Goal: Find specific page/section: Find specific page/section

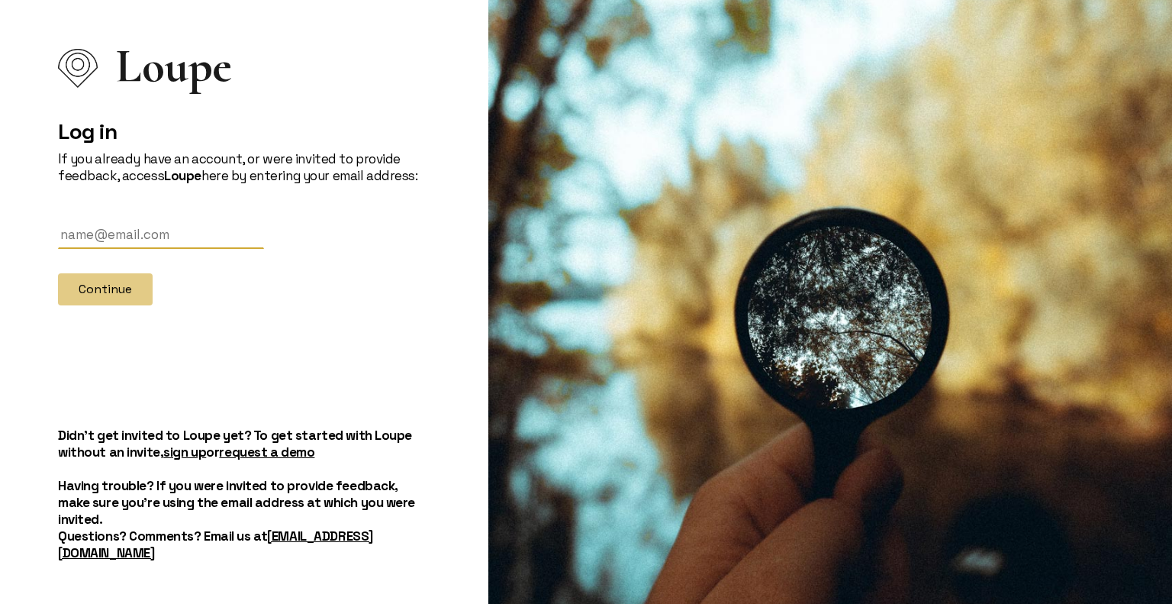
click at [137, 243] on input "text" at bounding box center [161, 235] width 206 height 28
type input "[PERSON_NAME][EMAIL_ADDRESS][PERSON_NAME][DOMAIN_NAME]"
click at [112, 289] on button "Continue" at bounding box center [105, 289] width 95 height 32
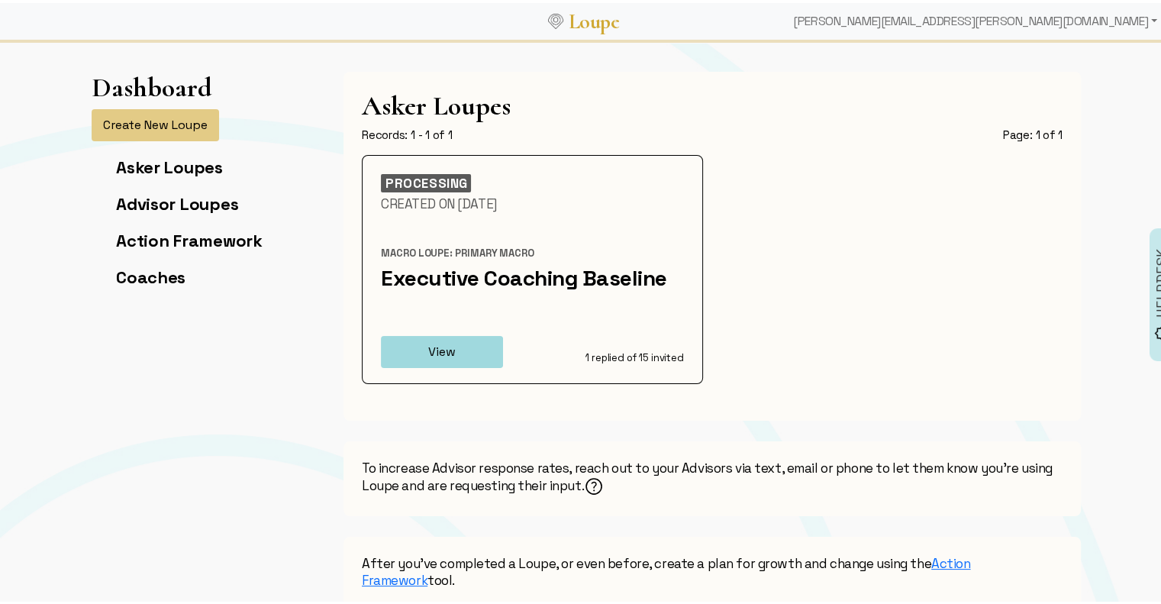
click at [442, 349] on button "View" at bounding box center [442, 349] width 122 height 32
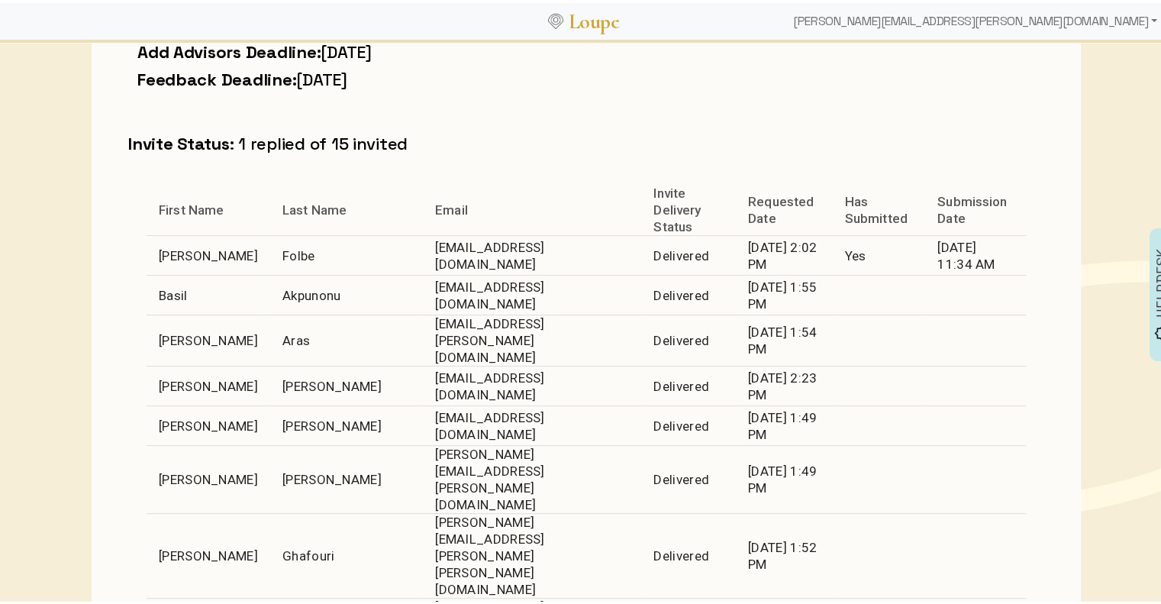
scroll to position [437, 0]
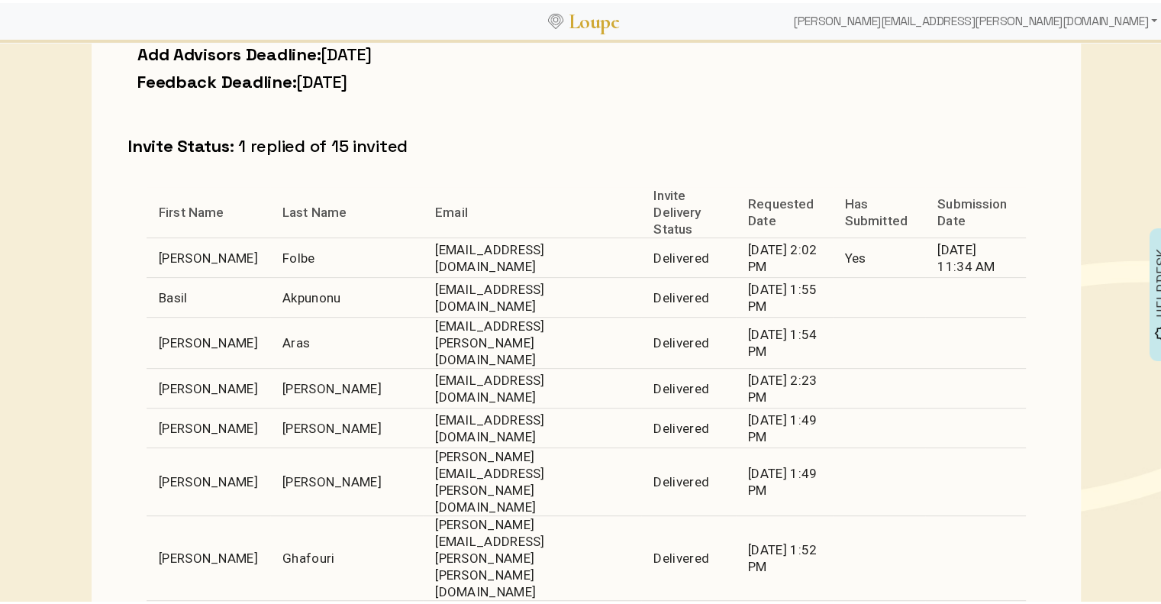
click at [833, 260] on td "Yes" at bounding box center [879, 255] width 92 height 40
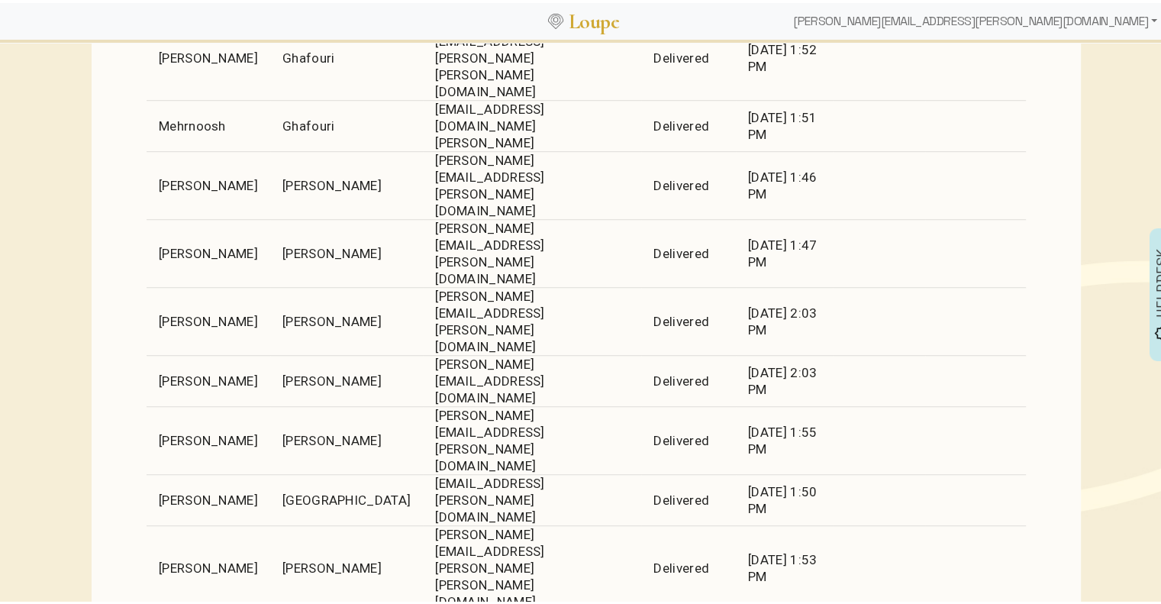
scroll to position [936, 0]
click at [751, 472] on td "07/07/2025 1:50 PM" at bounding box center [784, 497] width 97 height 51
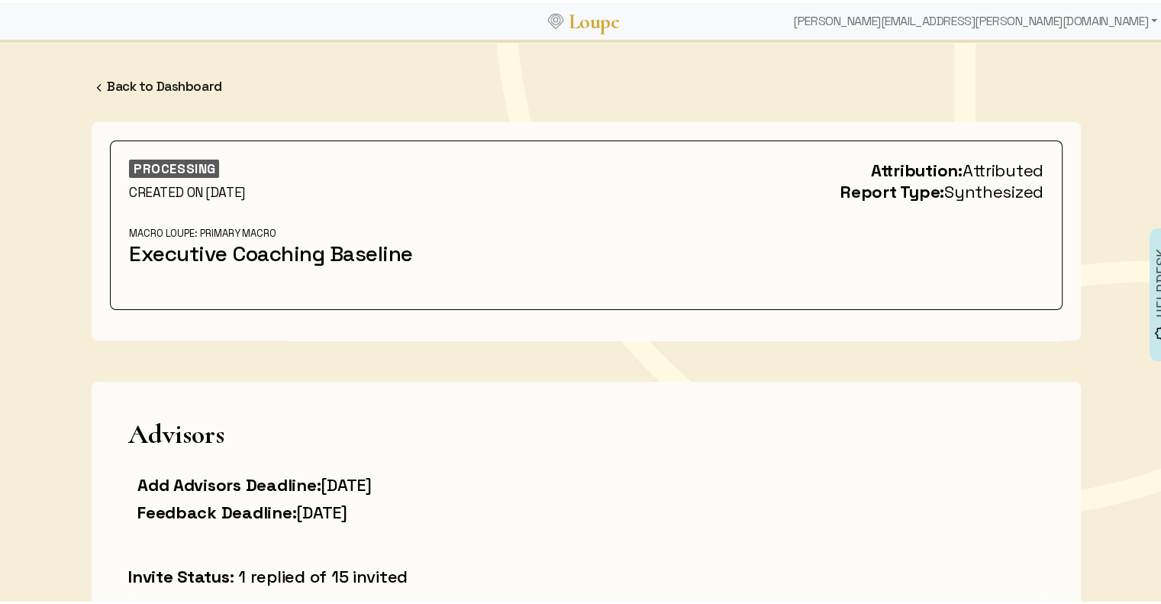
scroll to position [0, 0]
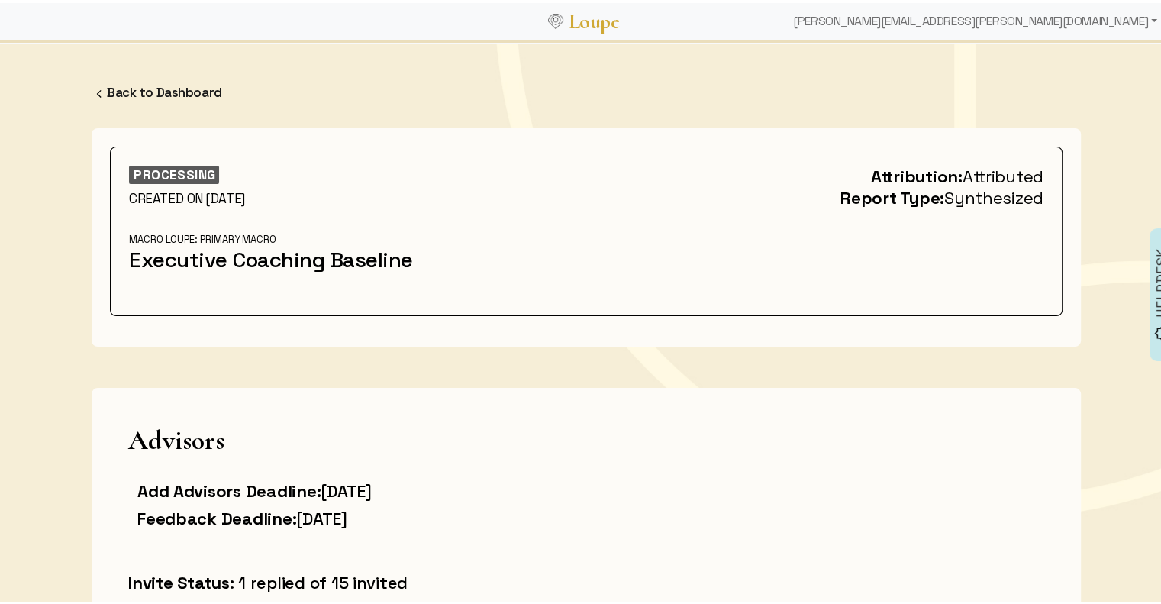
click at [152, 95] on link "Back to Dashboard" at bounding box center [164, 89] width 115 height 17
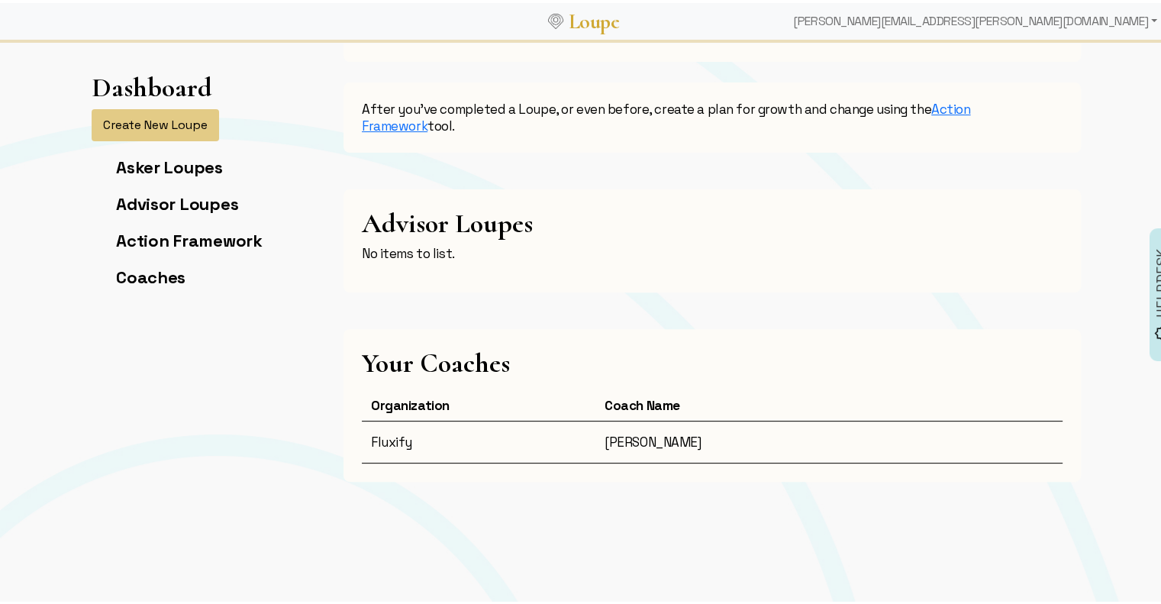
scroll to position [427, 0]
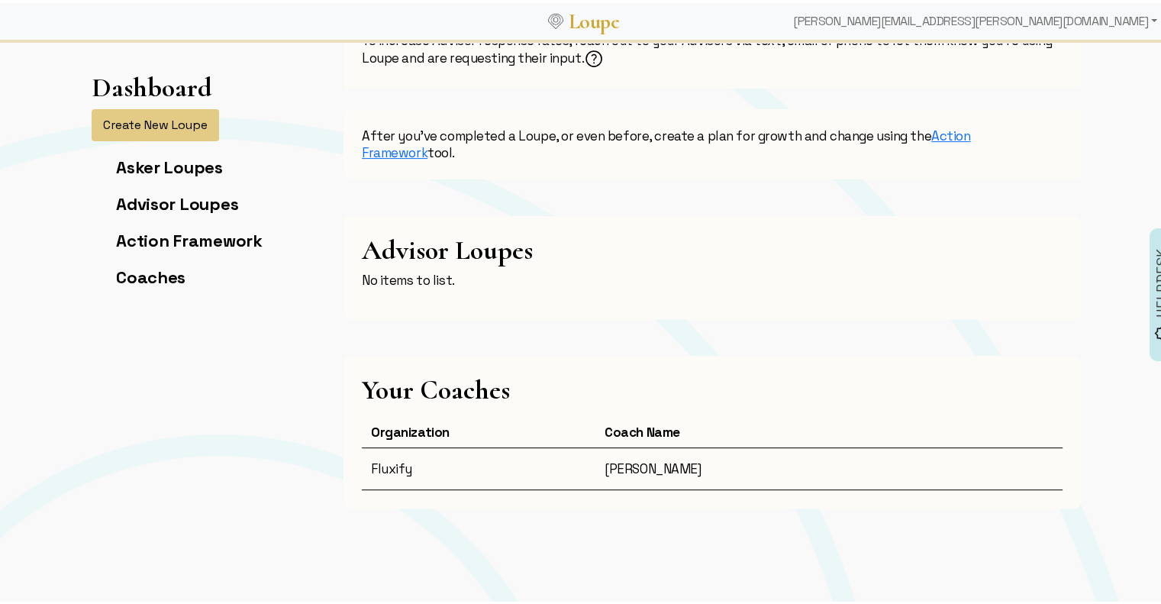
click at [162, 231] on link "Action Framework" at bounding box center [189, 237] width 147 height 21
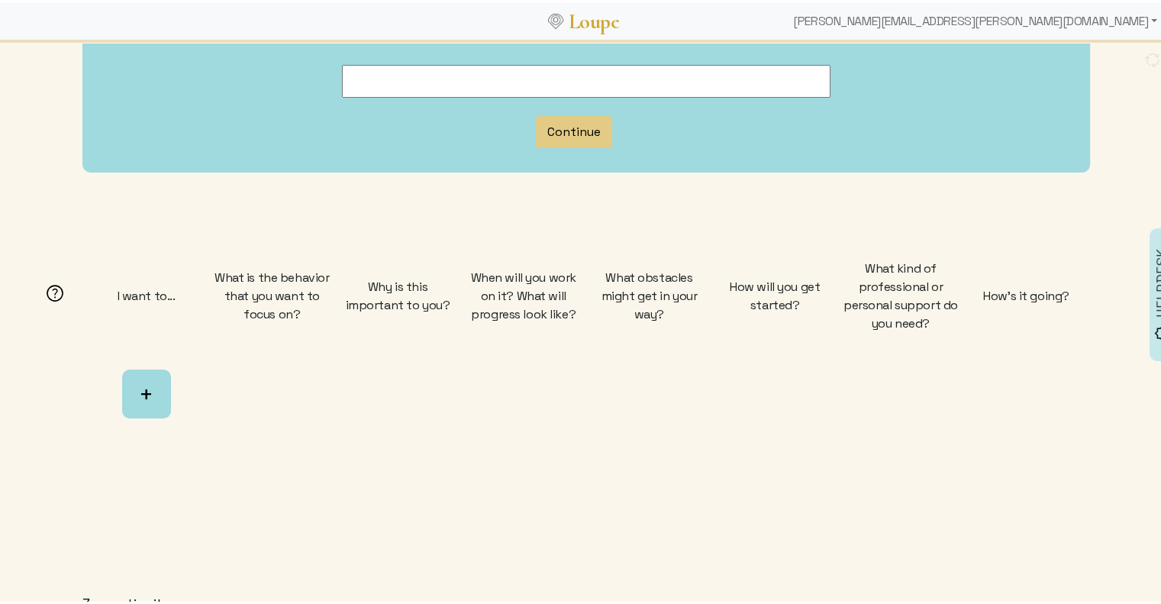
scroll to position [283, 0]
